Goal: Transaction & Acquisition: Purchase product/service

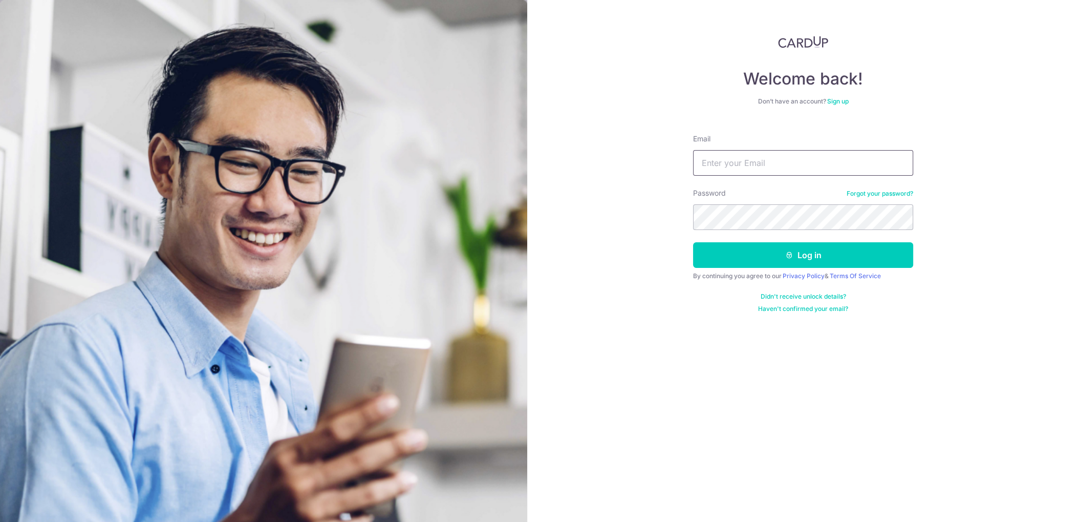
click at [746, 171] on input "Email" at bounding box center [803, 163] width 220 height 26
type input "[PERSON_NAME][EMAIL_ADDRESS][DOMAIN_NAME]"
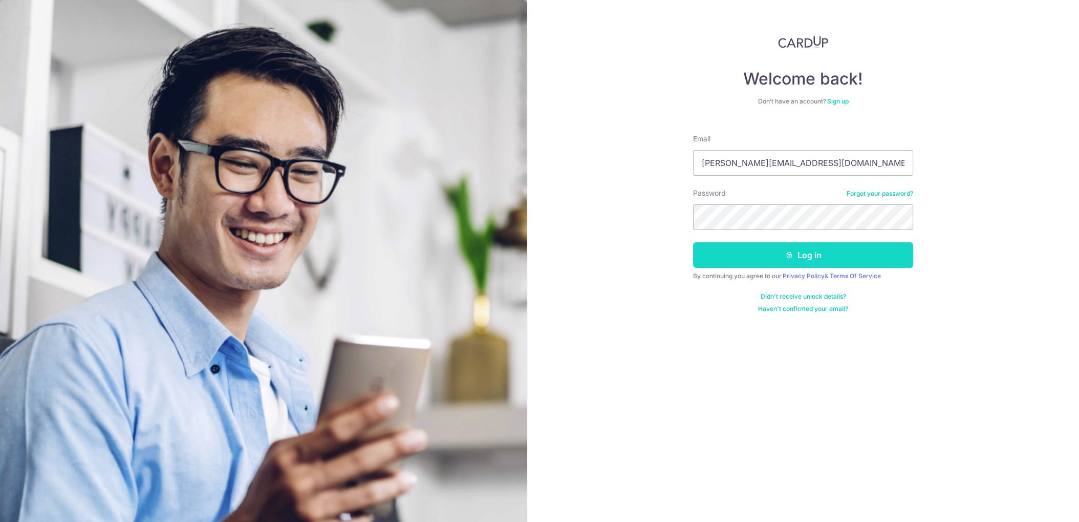
click at [749, 263] on button "Log in" at bounding box center [803, 255] width 220 height 26
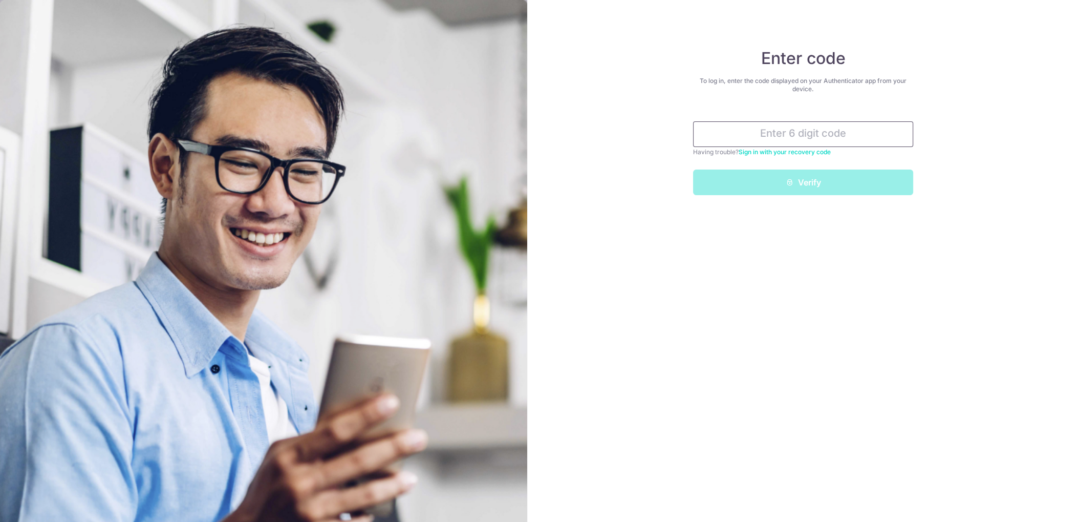
click at [782, 138] on input "text" at bounding box center [803, 134] width 220 height 26
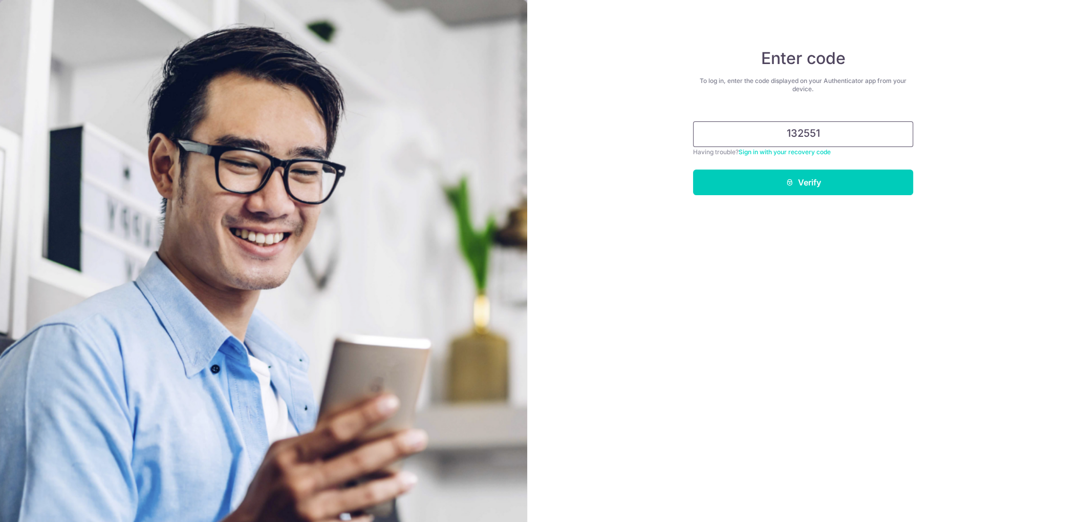
type input "132551"
click at [693, 170] on button "Verify" at bounding box center [803, 183] width 220 height 26
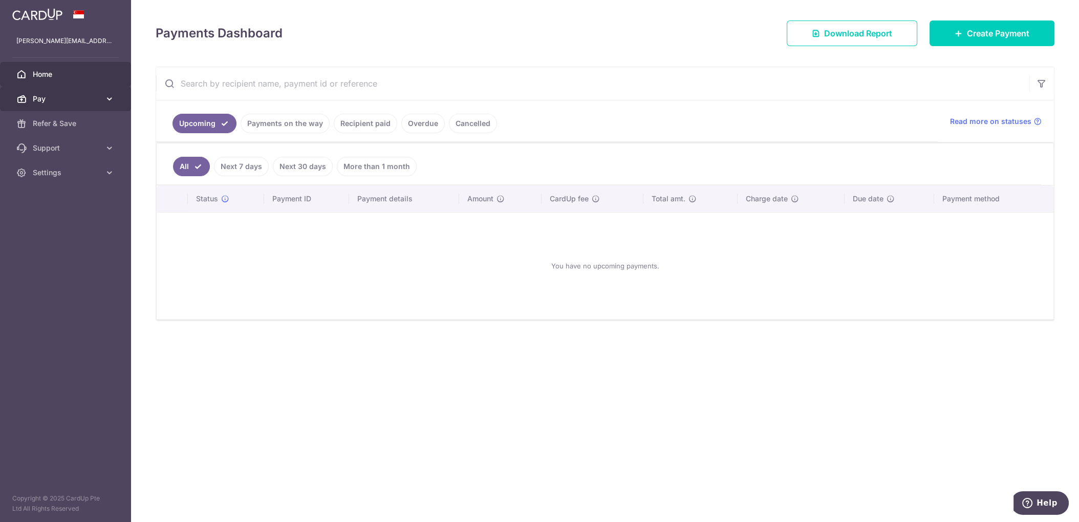
click at [57, 97] on span "Pay" at bounding box center [67, 99] width 68 height 10
click at [67, 120] on span "Payments" at bounding box center [67, 123] width 68 height 10
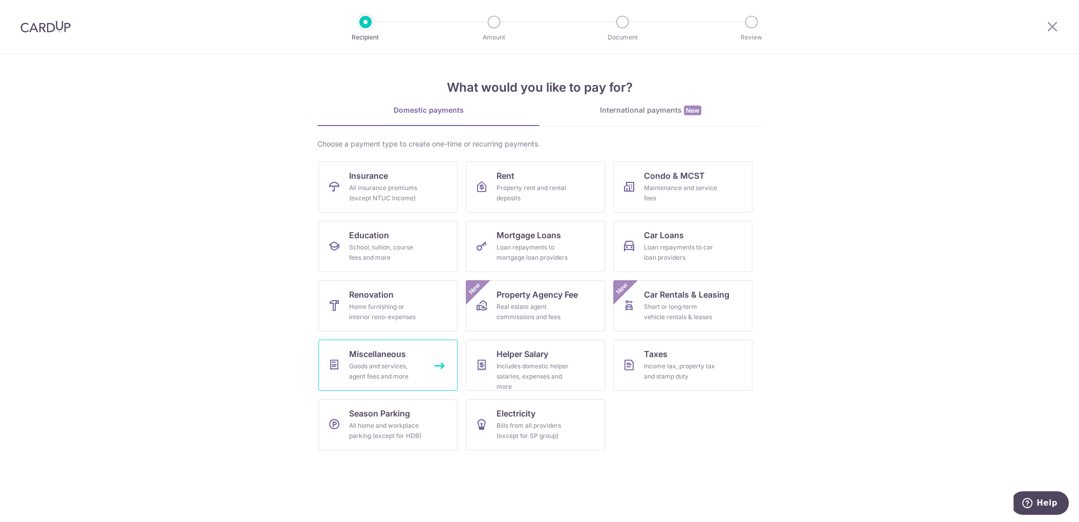
click at [428, 362] on link "Miscellaneous Goods and services, agent fees and more" at bounding box center [388, 365] width 139 height 51
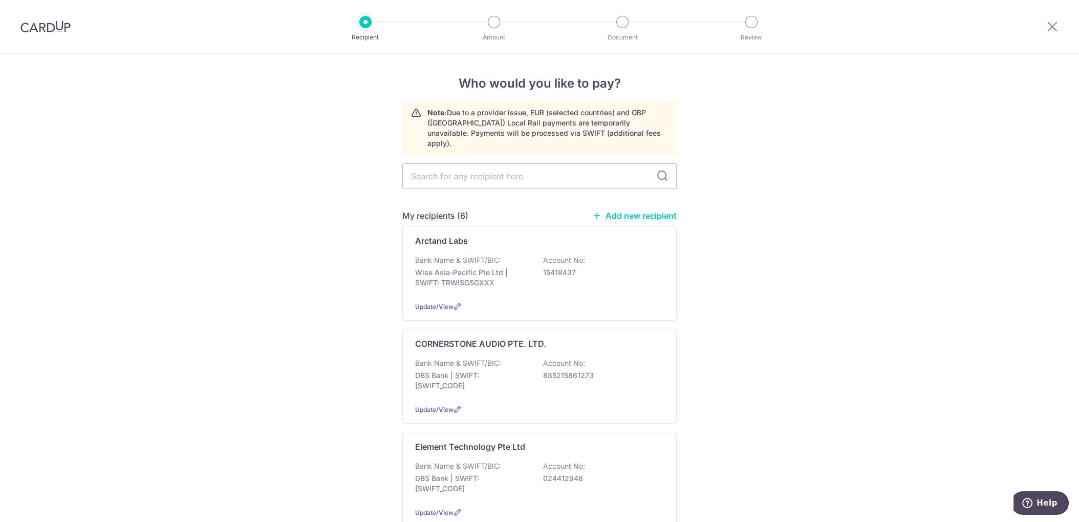
drag, startPoint x: 364, startPoint y: 26, endPoint x: 326, endPoint y: 29, distance: 37.6
click at [331, 29] on header "Recipient Amount Document Review" at bounding box center [539, 27] width 1079 height 54
click at [32, 32] on img at bounding box center [45, 26] width 50 height 12
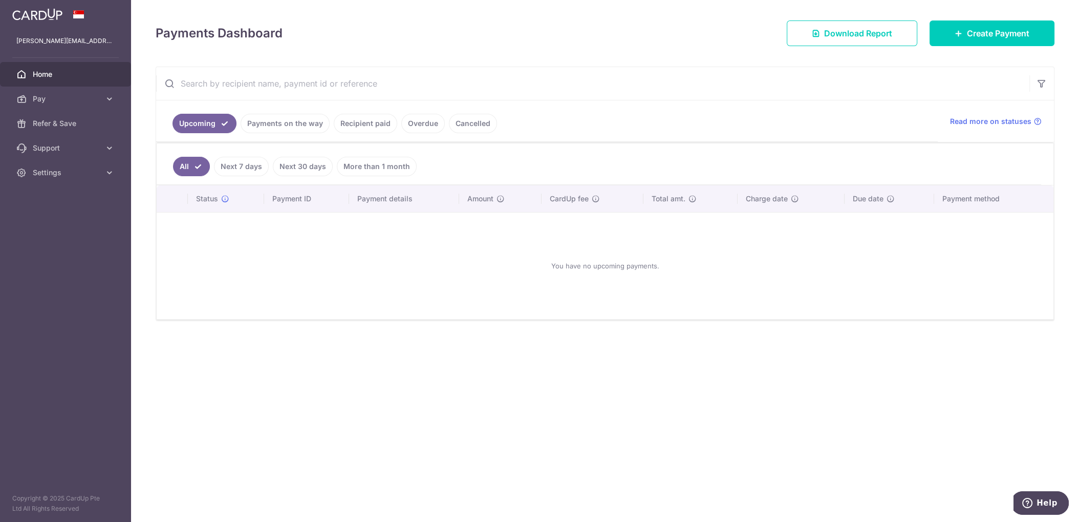
click at [79, 70] on span "Home" at bounding box center [67, 74] width 68 height 10
click at [73, 94] on span "Pay" at bounding box center [67, 99] width 68 height 10
click at [77, 126] on span "Payments" at bounding box center [67, 123] width 68 height 10
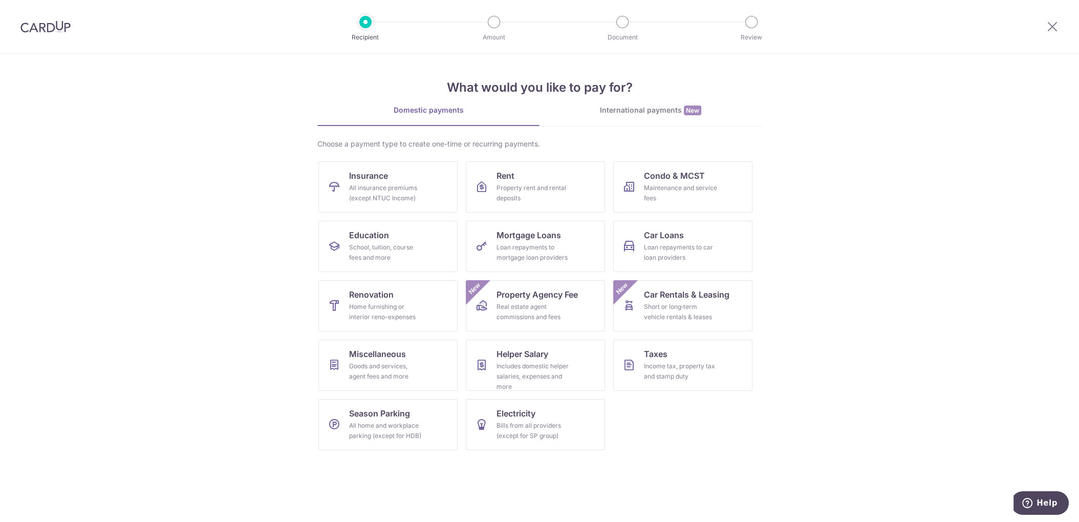
click at [680, 110] on div "International payments New" at bounding box center [651, 110] width 222 height 11
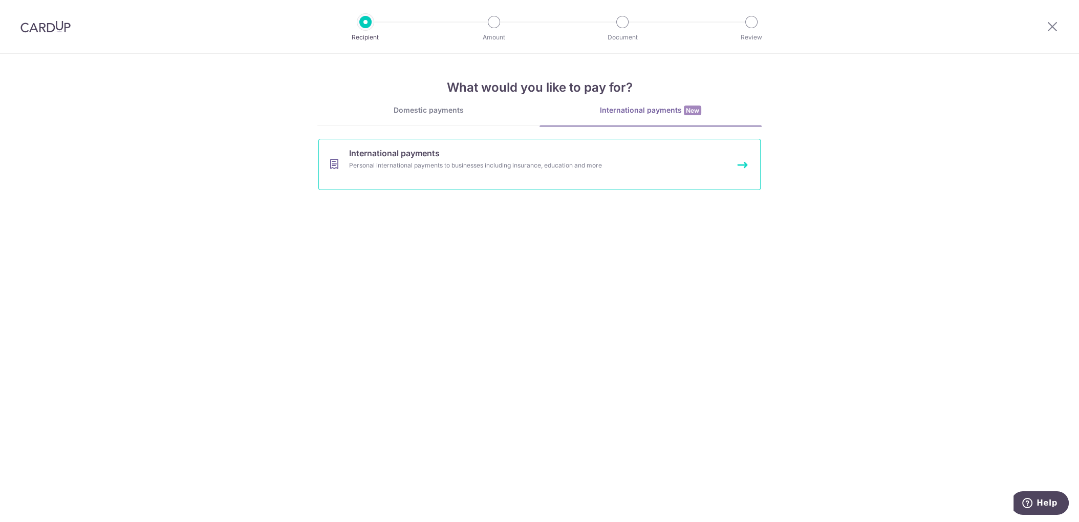
click at [452, 174] on link "International payments Personal international payments to businesses including …" at bounding box center [540, 164] width 442 height 51
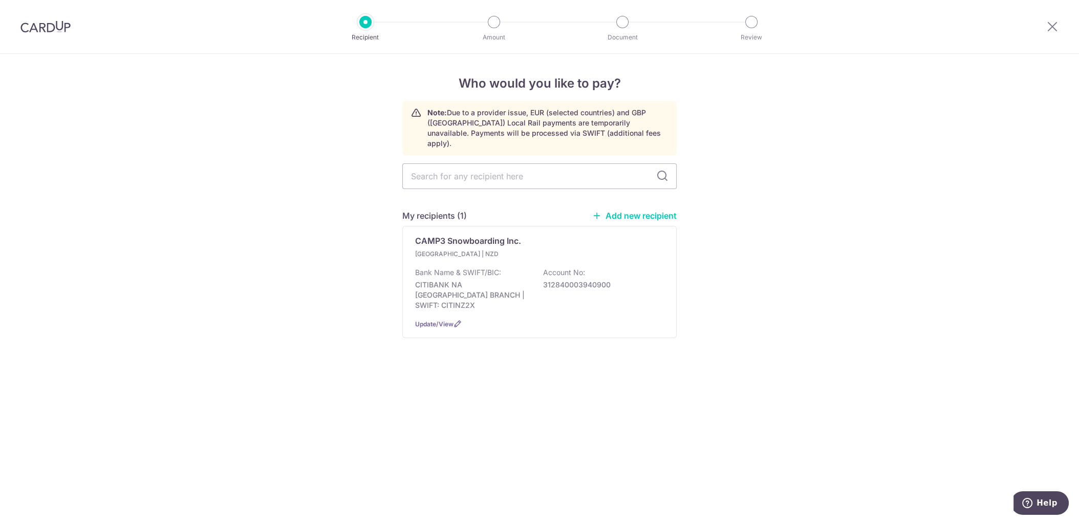
drag, startPoint x: 1, startPoint y: 23, endPoint x: 27, endPoint y: 23, distance: 26.6
click at [2, 23] on div at bounding box center [45, 26] width 91 height 53
click at [46, 25] on img at bounding box center [45, 26] width 50 height 12
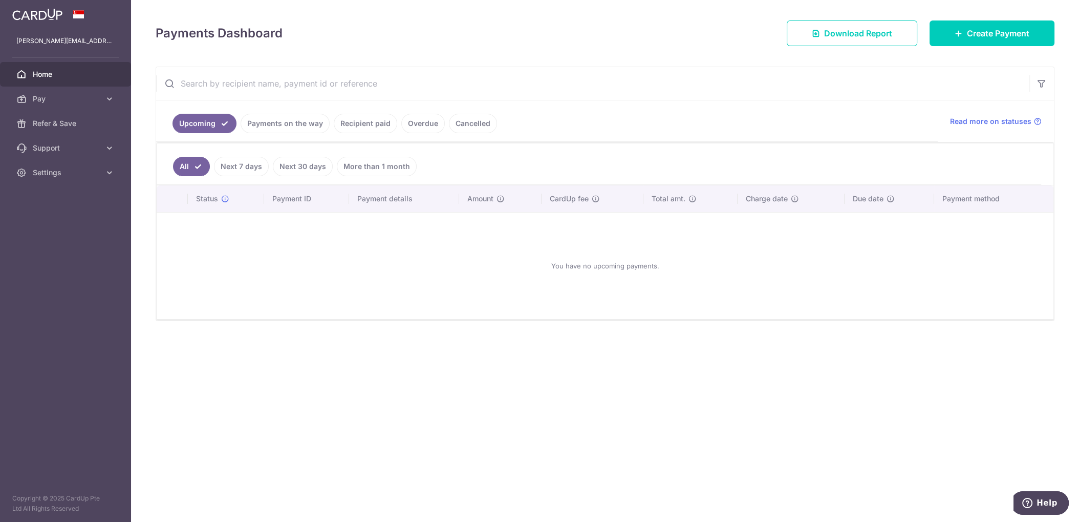
click at [365, 161] on link "More than 1 month" at bounding box center [377, 166] width 80 height 19
click at [474, 123] on link "Cancelled" at bounding box center [473, 123] width 48 height 19
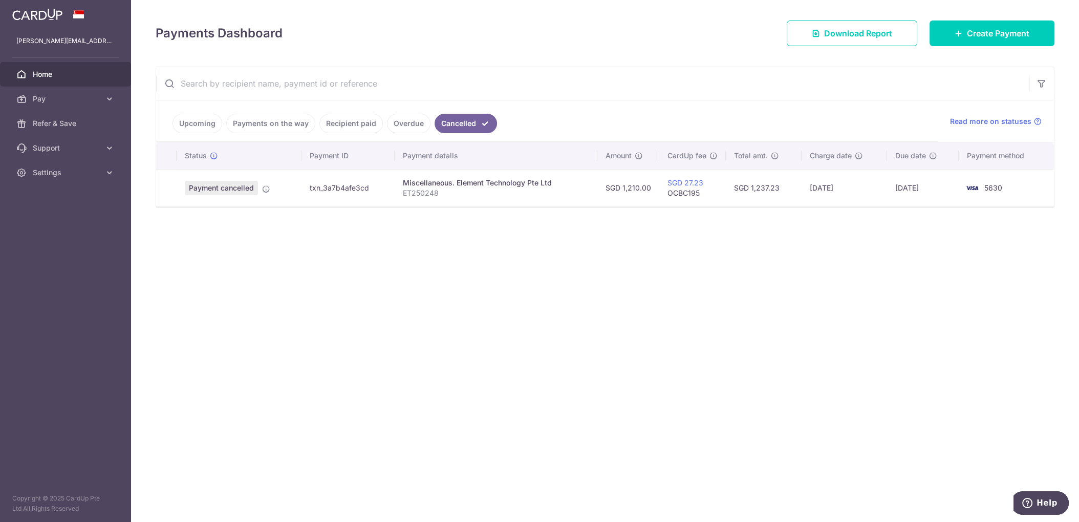
click at [396, 120] on link "Overdue" at bounding box center [409, 123] width 44 height 19
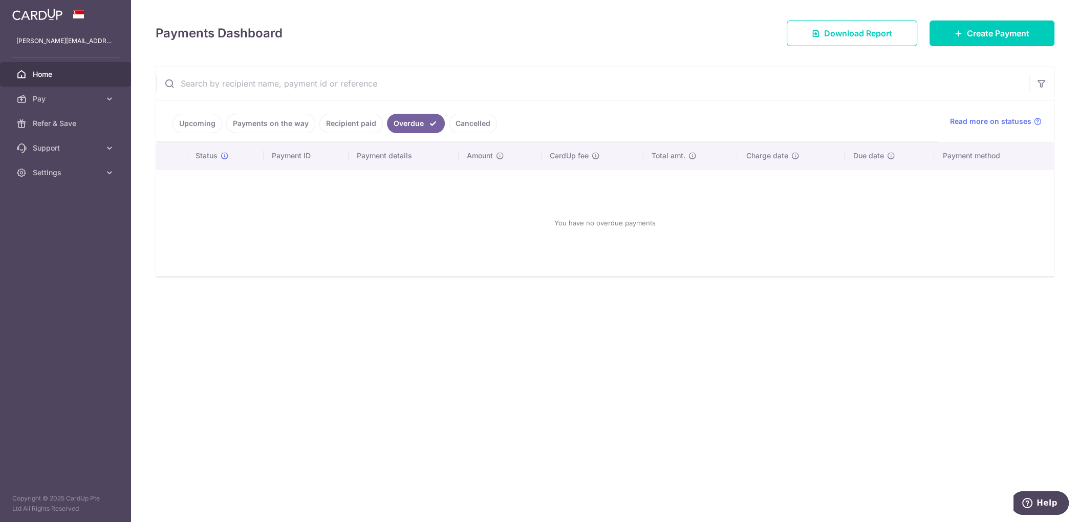
click at [370, 120] on link "Recipient paid" at bounding box center [351, 123] width 63 height 19
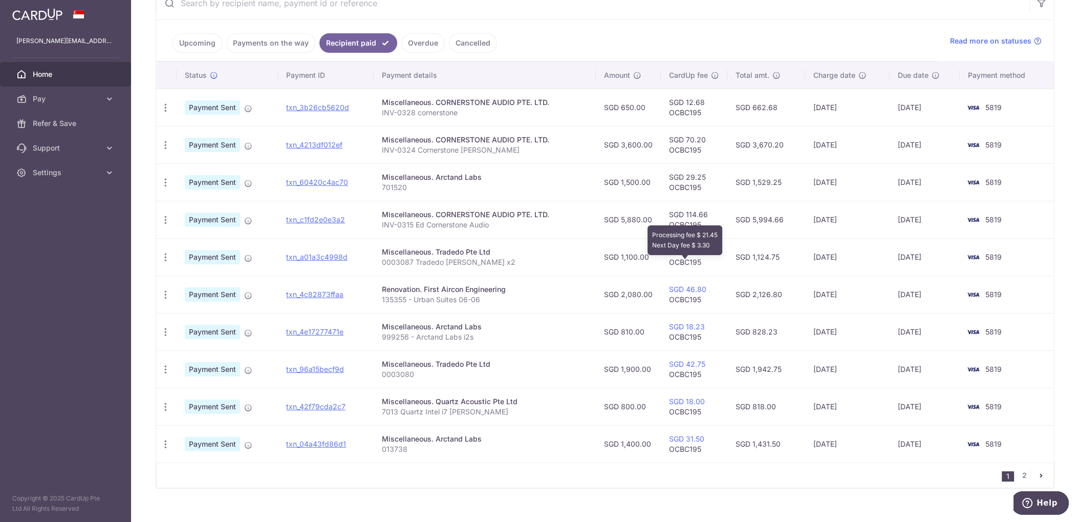
scroll to position [93, 0]
